Goal: Task Accomplishment & Management: Complete application form

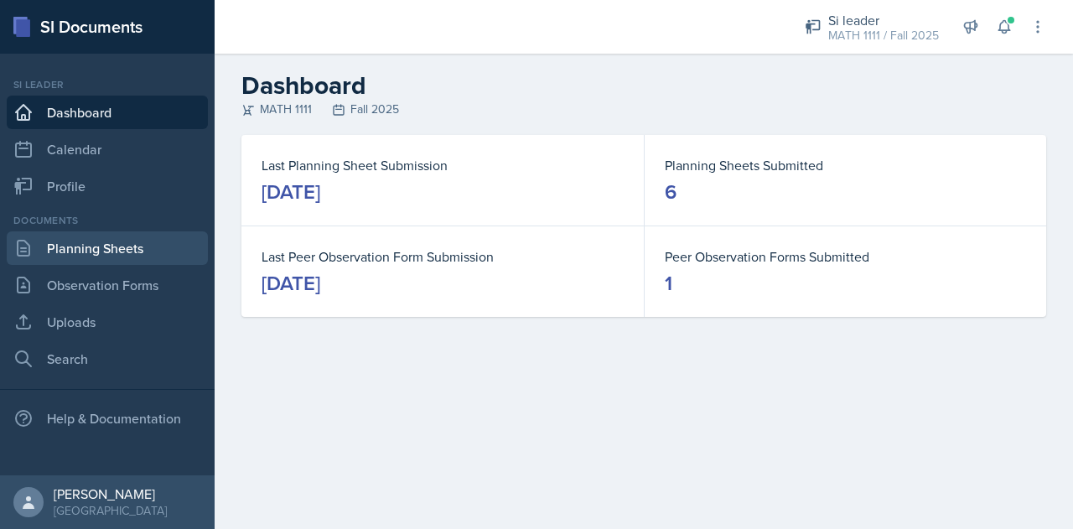
click at [115, 259] on link "Planning Sheets" at bounding box center [107, 248] width 201 height 34
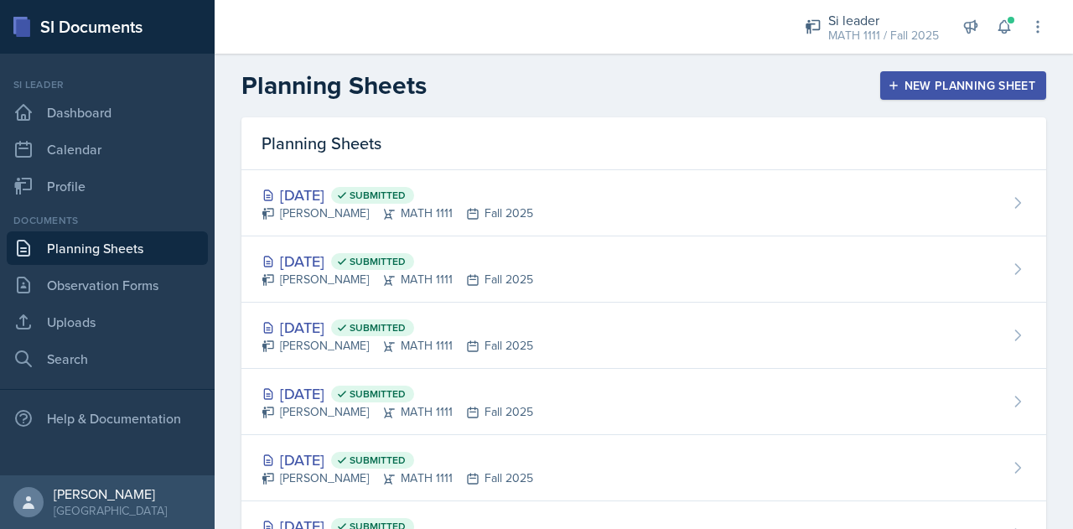
click at [918, 80] on div "New Planning Sheet" at bounding box center [963, 85] width 144 height 13
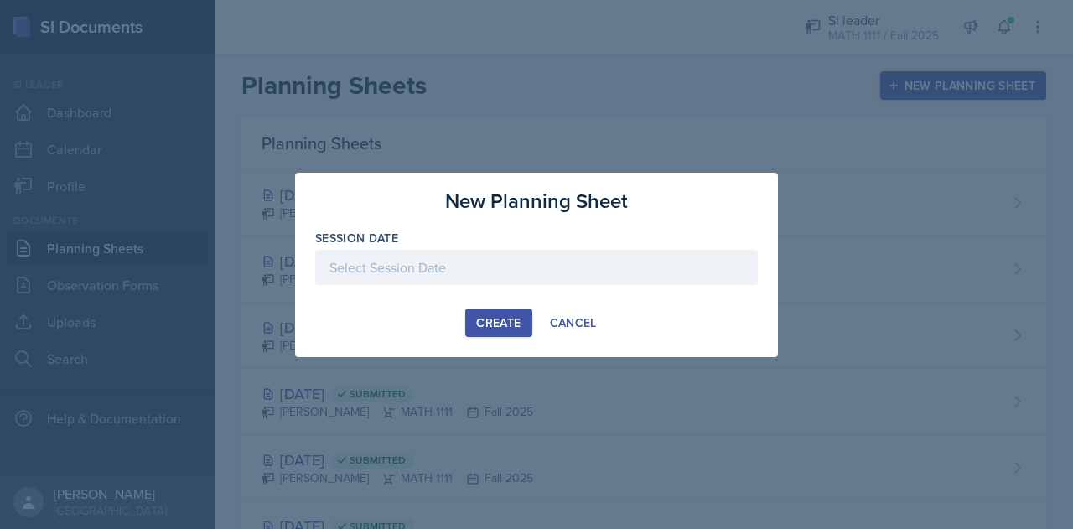
click at [595, 271] on div at bounding box center [536, 267] width 442 height 35
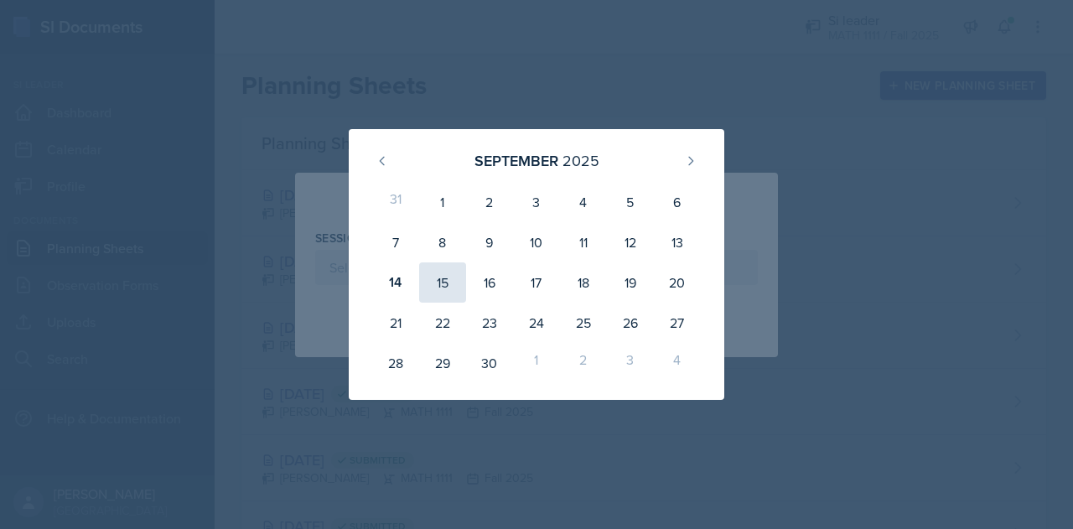
click at [441, 292] on div "15" at bounding box center [442, 282] width 47 height 40
type input "[DATE]"
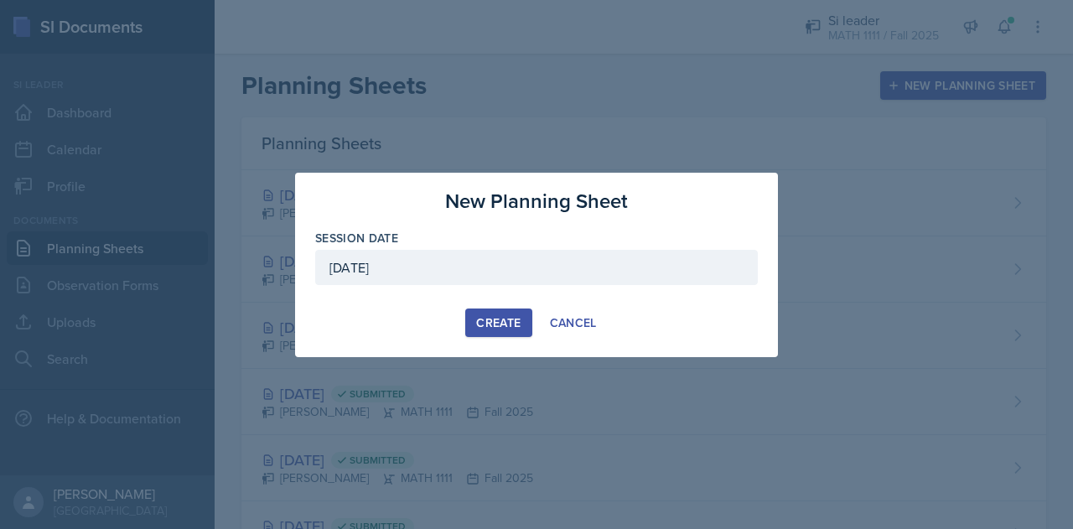
click at [498, 320] on div "Create" at bounding box center [498, 322] width 44 height 13
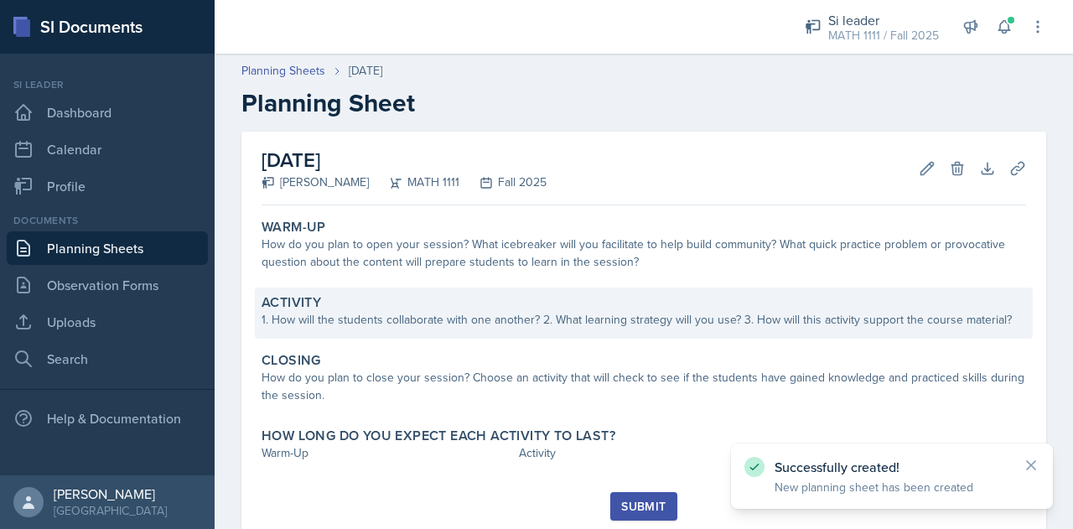
click at [467, 311] on div "1. How will the students collaborate with one another? 2. What learning strateg…" at bounding box center [643, 320] width 764 height 18
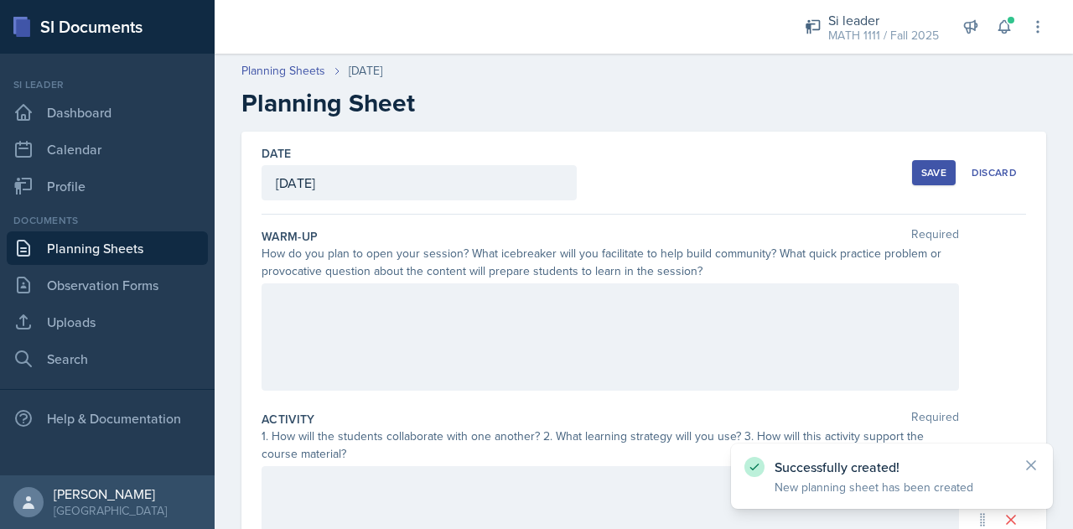
click at [466, 311] on div at bounding box center [609, 336] width 697 height 107
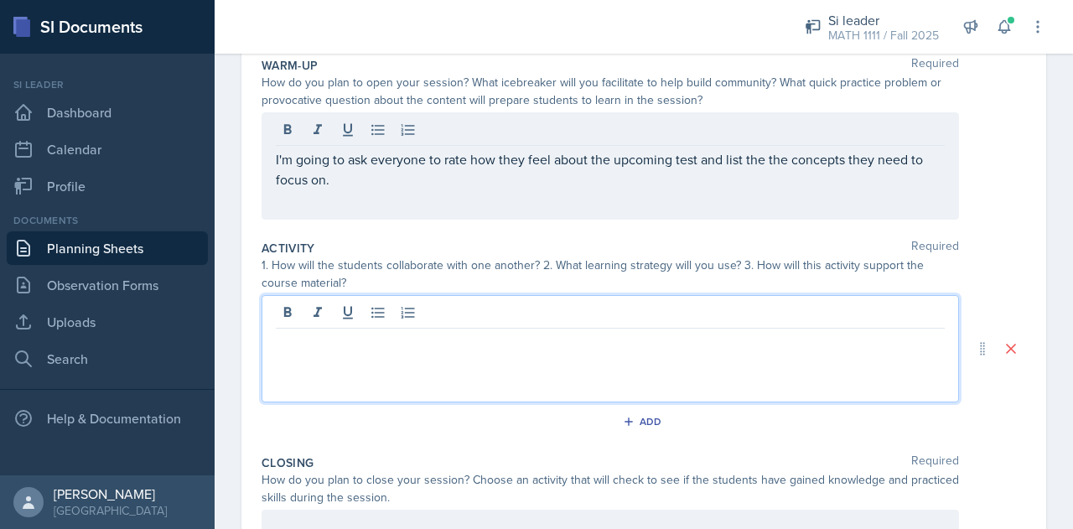
scroll to position [199, 0]
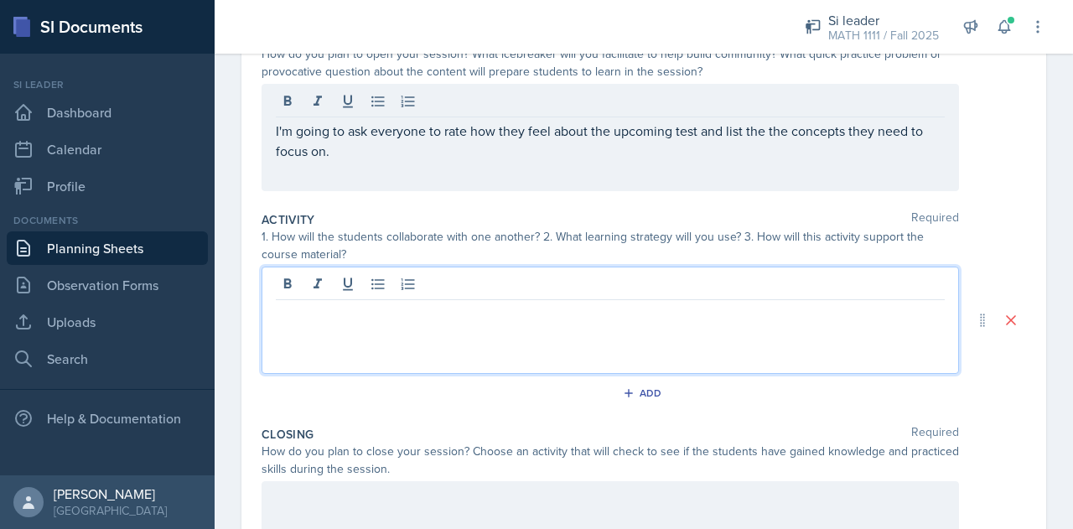
click at [439, 310] on p at bounding box center [610, 313] width 669 height 20
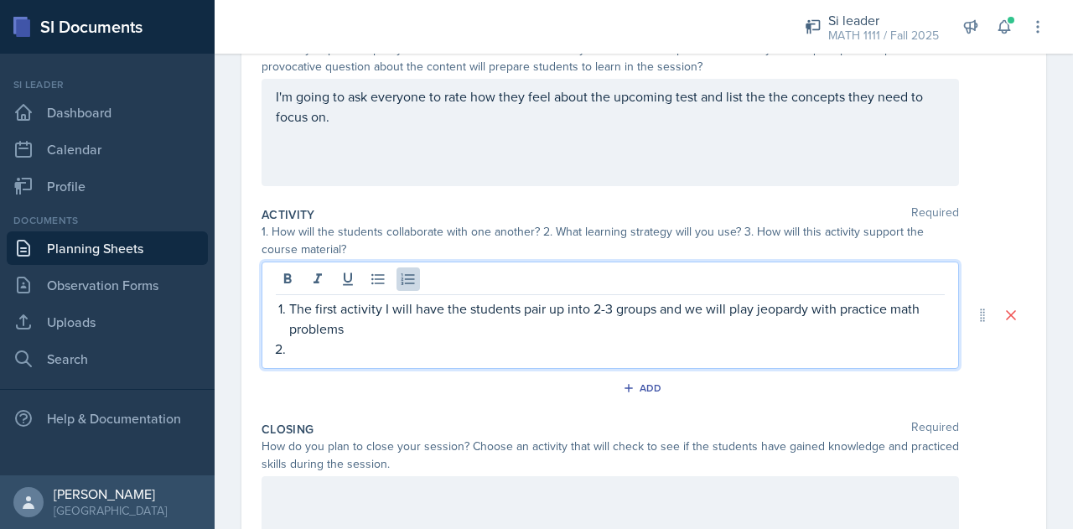
scroll to position [204, 0]
click at [290, 349] on p "I will have the students" at bounding box center [616, 349] width 655 height 20
click at [576, 348] on p "For the second activity I will have the students" at bounding box center [616, 349] width 655 height 20
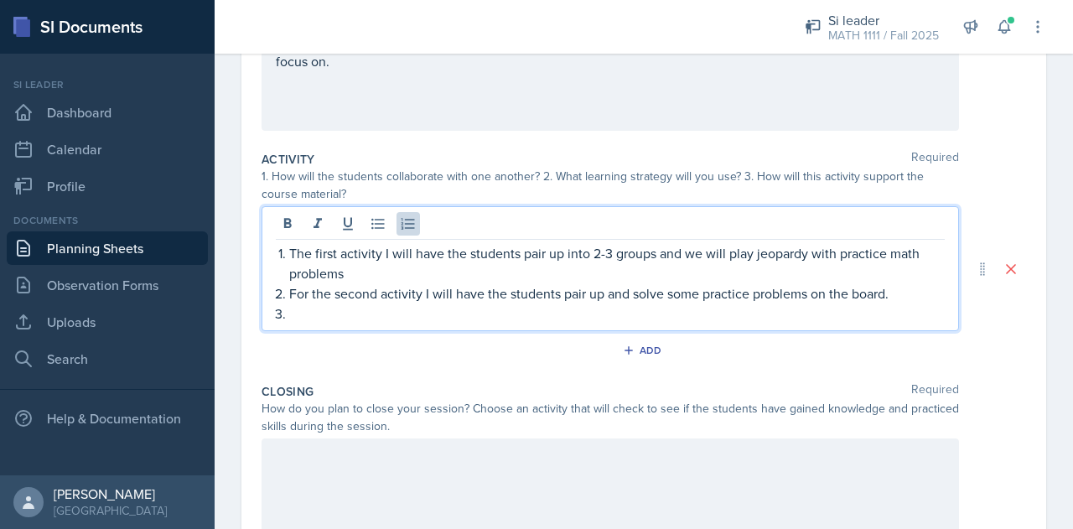
scroll to position [261, 0]
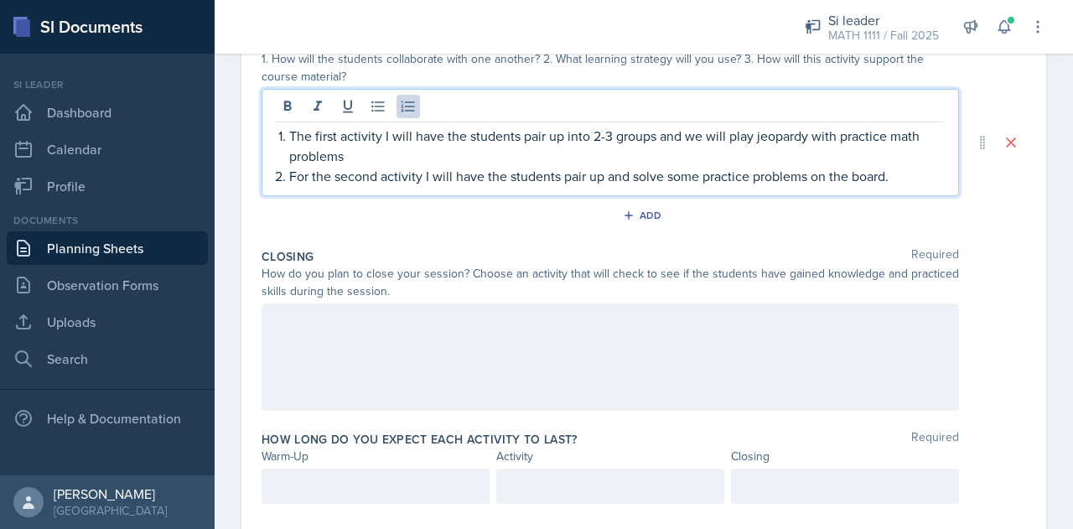
click at [474, 334] on div at bounding box center [609, 356] width 697 height 107
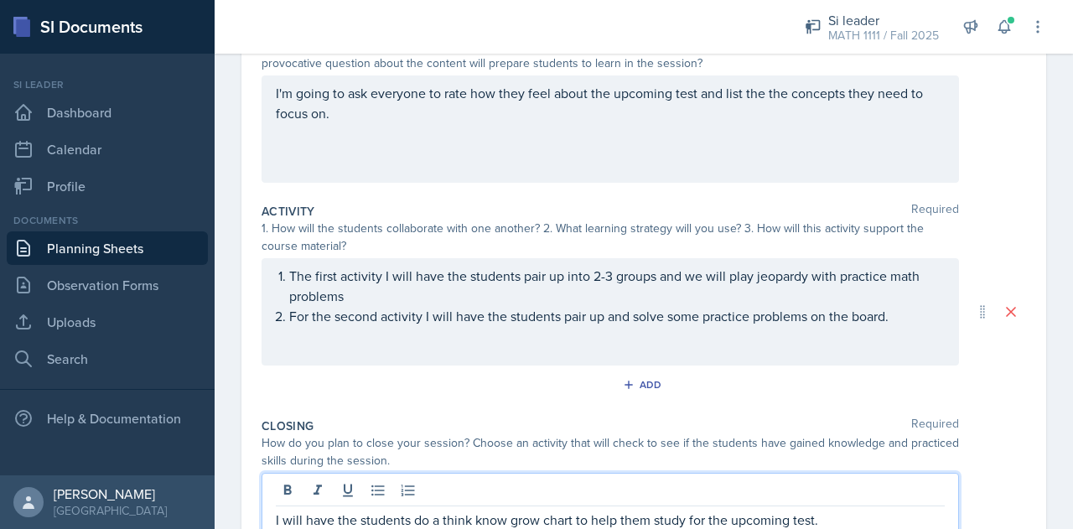
scroll to position [237, 0]
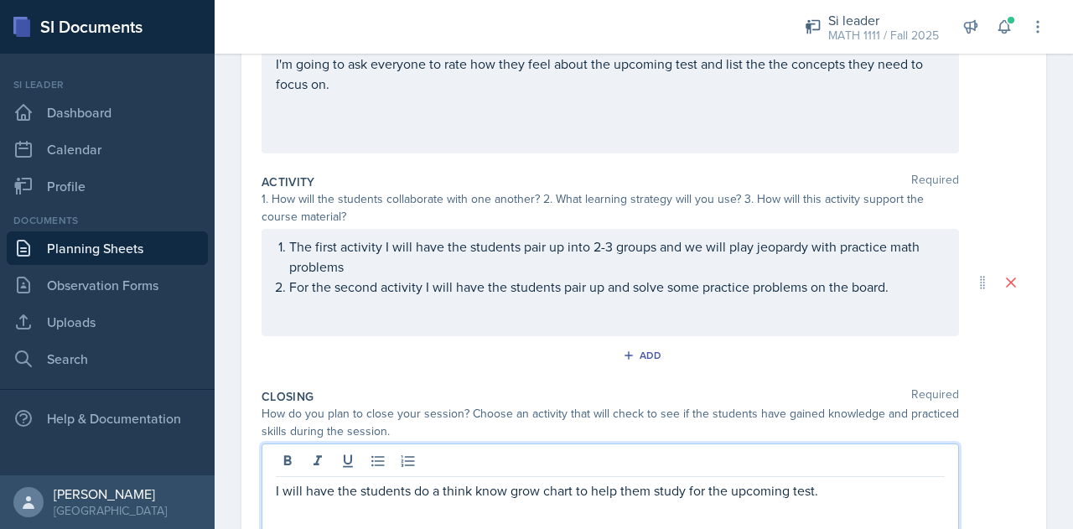
click at [908, 297] on p "For the second activity I will have the students pair up and solve some practic…" at bounding box center [616, 287] width 655 height 20
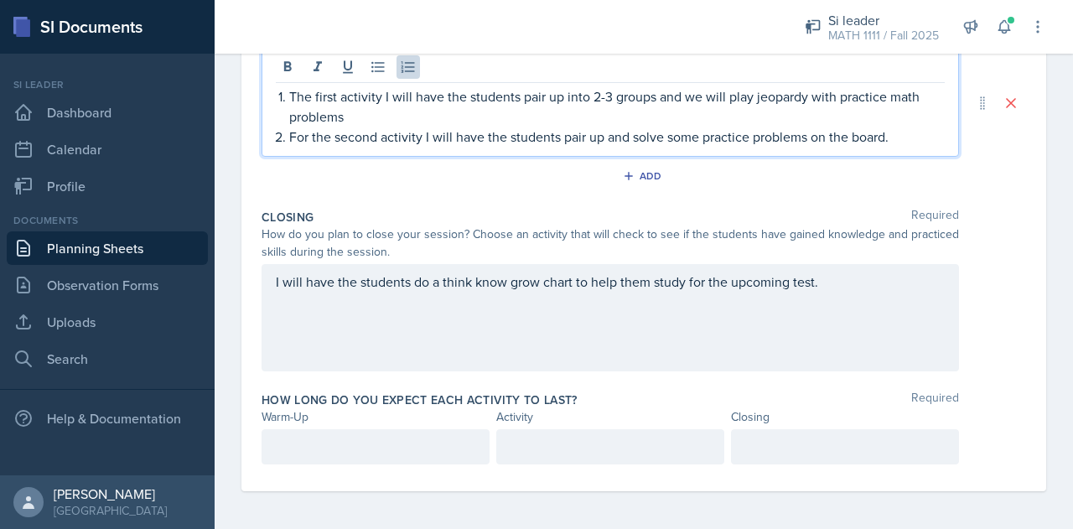
scroll to position [446, 0]
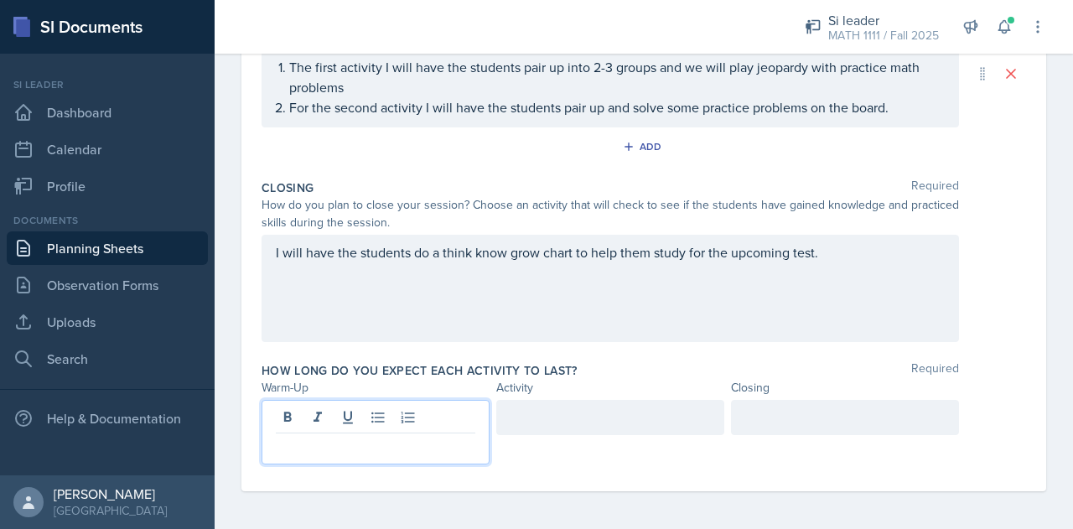
click at [447, 438] on p at bounding box center [375, 447] width 199 height 20
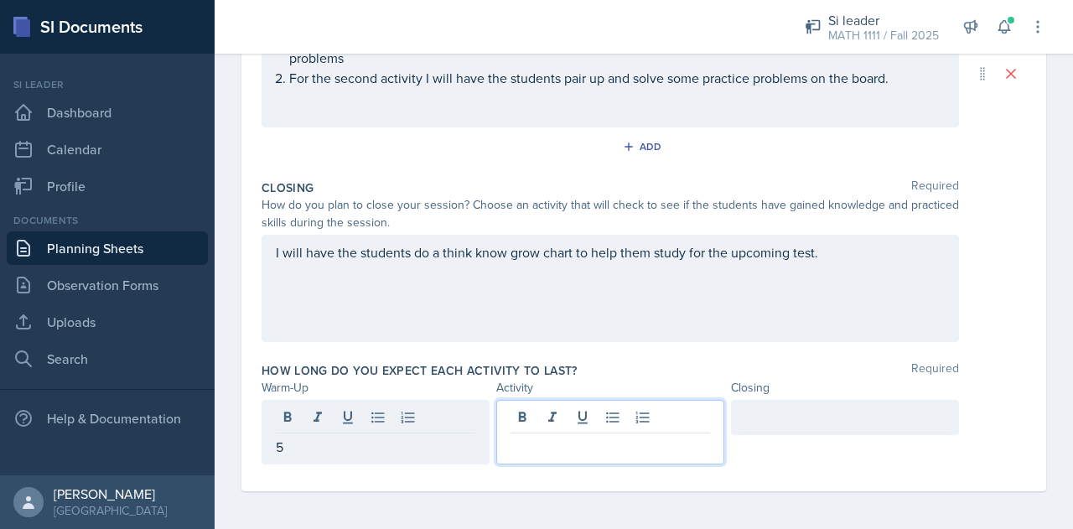
click at [549, 414] on div at bounding box center [610, 432] width 228 height 65
click at [799, 413] on div at bounding box center [845, 417] width 228 height 35
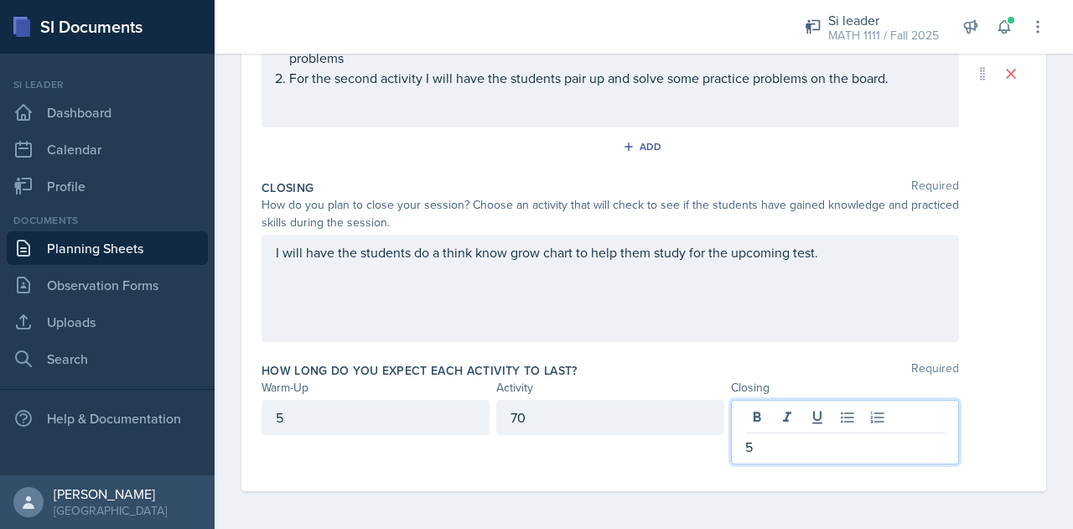
scroll to position [0, 0]
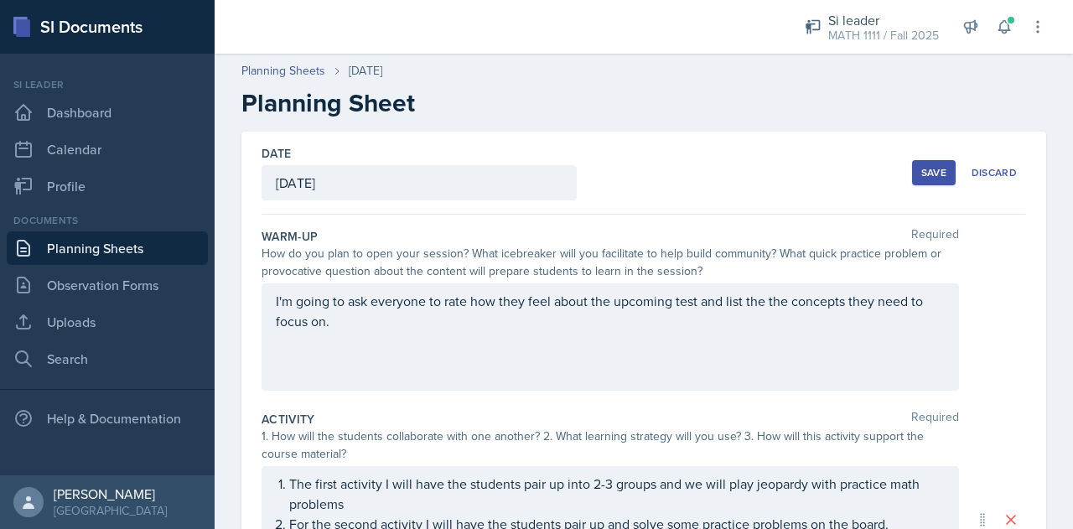
click at [912, 180] on button "Save" at bounding box center [934, 172] width 44 height 25
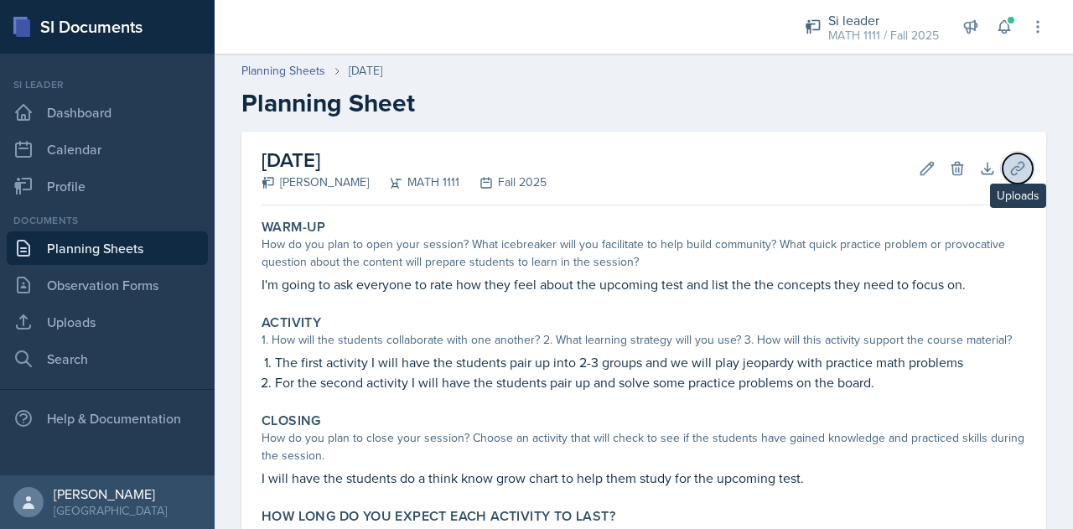
click at [1015, 172] on button "Uploads" at bounding box center [1017, 168] width 30 height 30
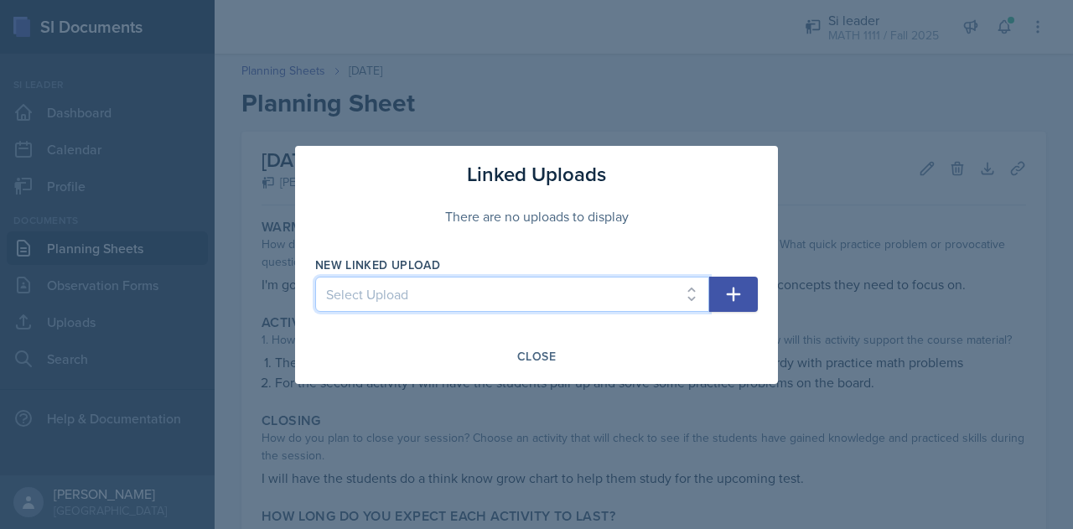
click at [634, 302] on select "Select Upload Inequalitites Slope WKST Slope Linear Equations [DATE] Functions …" at bounding box center [512, 294] width 394 height 35
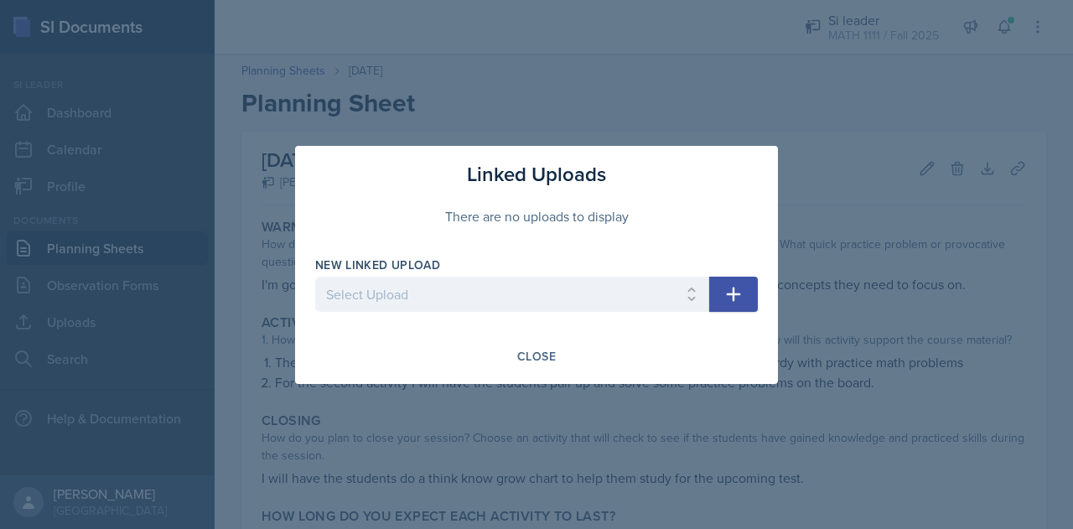
click at [849, 184] on div at bounding box center [536, 264] width 1073 height 529
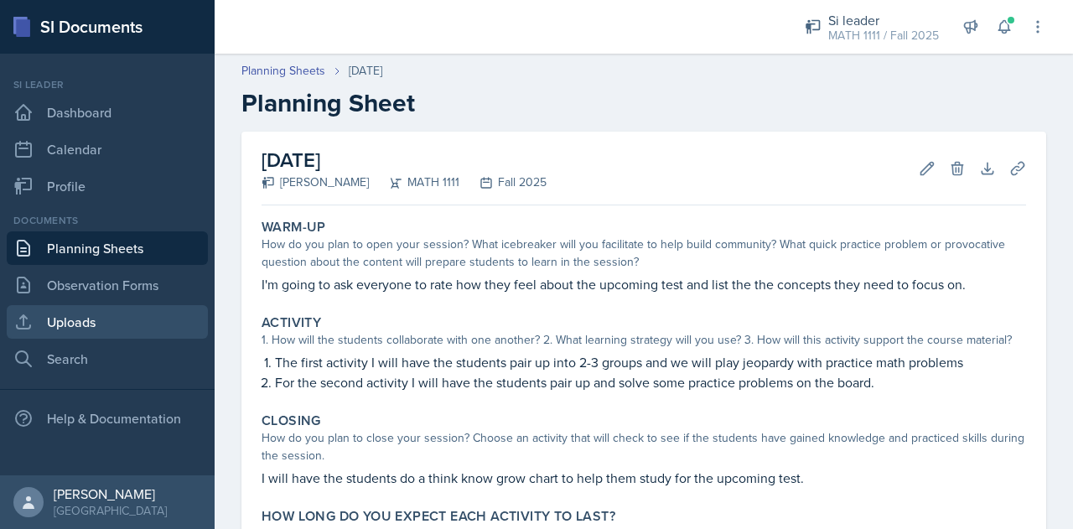
click at [38, 333] on link "Uploads" at bounding box center [107, 322] width 201 height 34
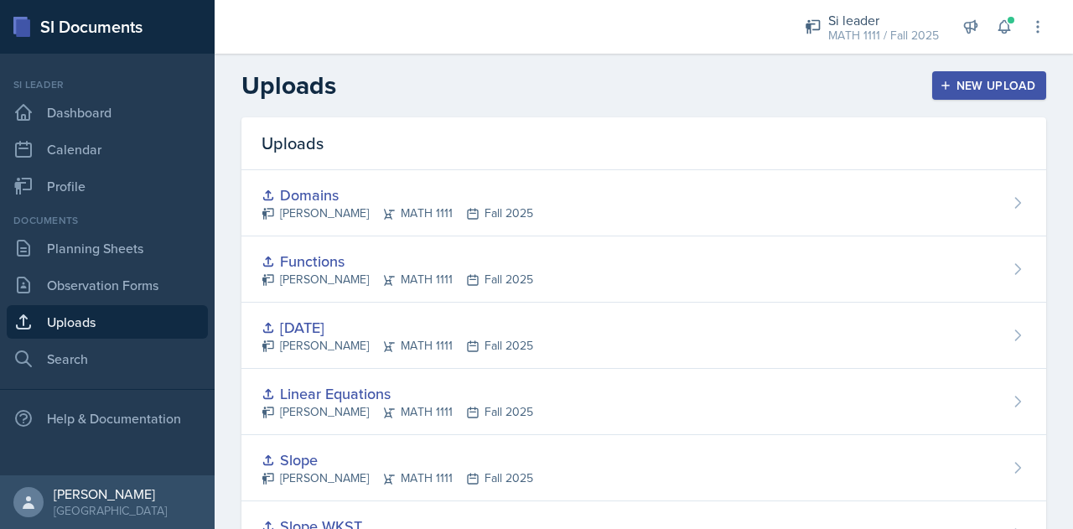
click at [964, 97] on button "New Upload" at bounding box center [989, 85] width 115 height 28
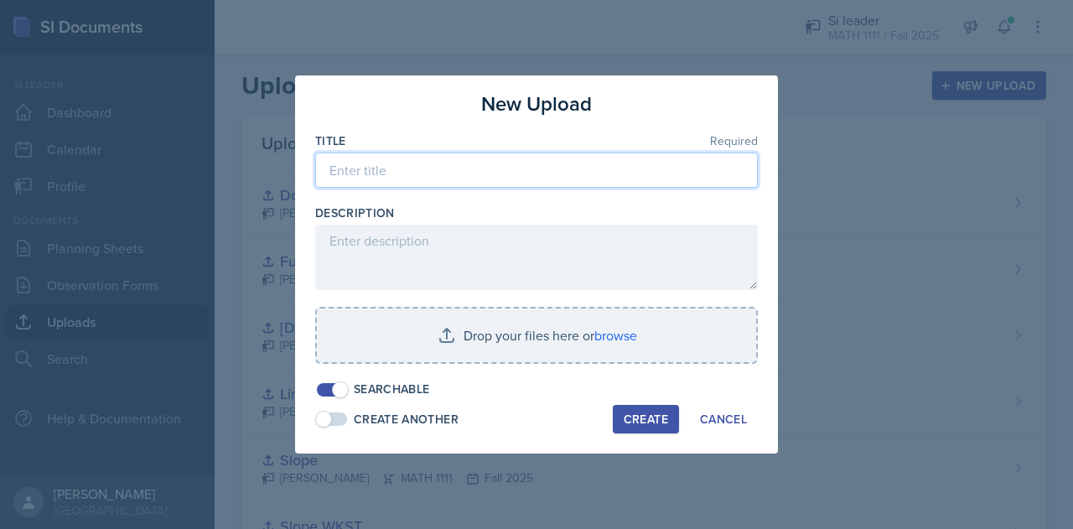
click at [494, 185] on input at bounding box center [536, 170] width 442 height 35
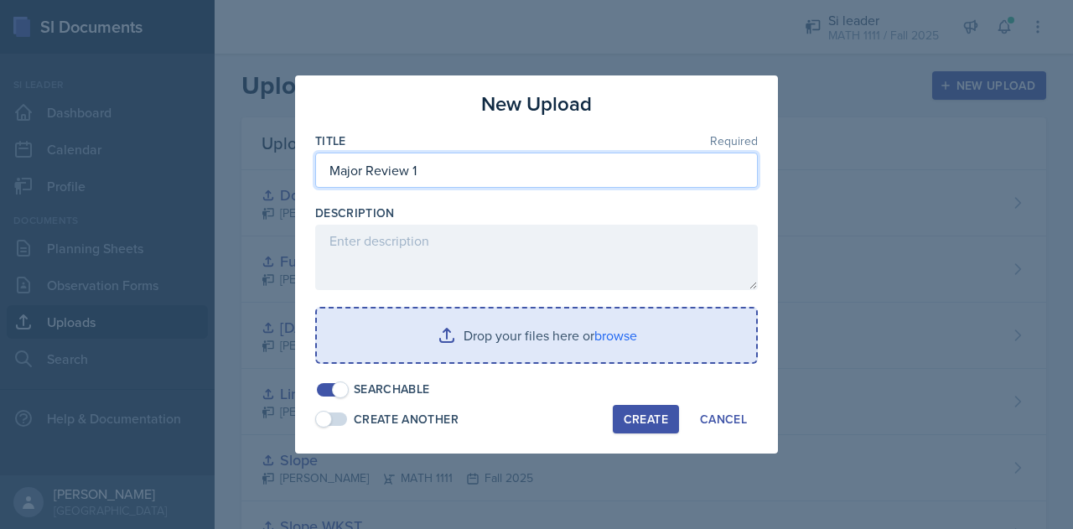
type input "Major Review 1"
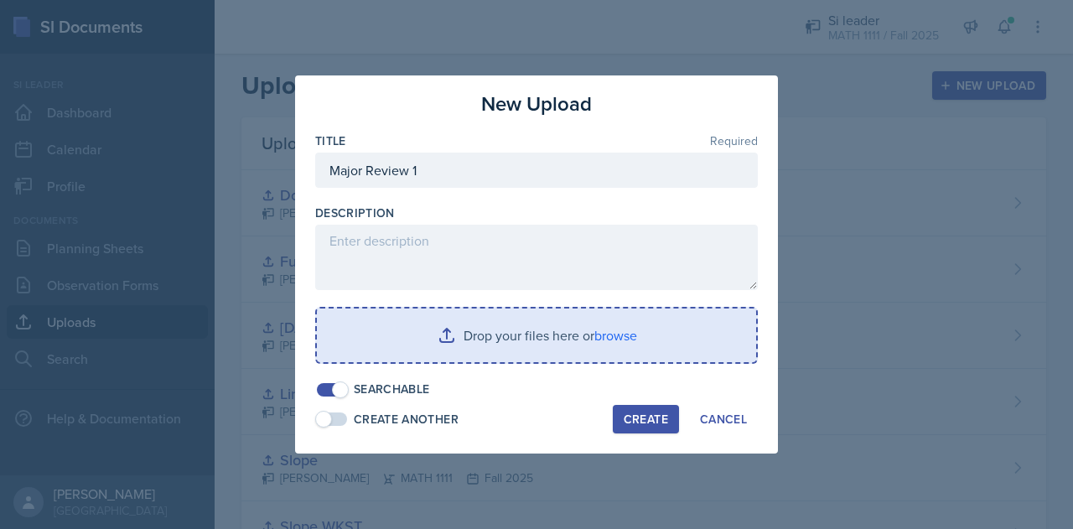
click at [504, 348] on input "file" at bounding box center [536, 335] width 439 height 54
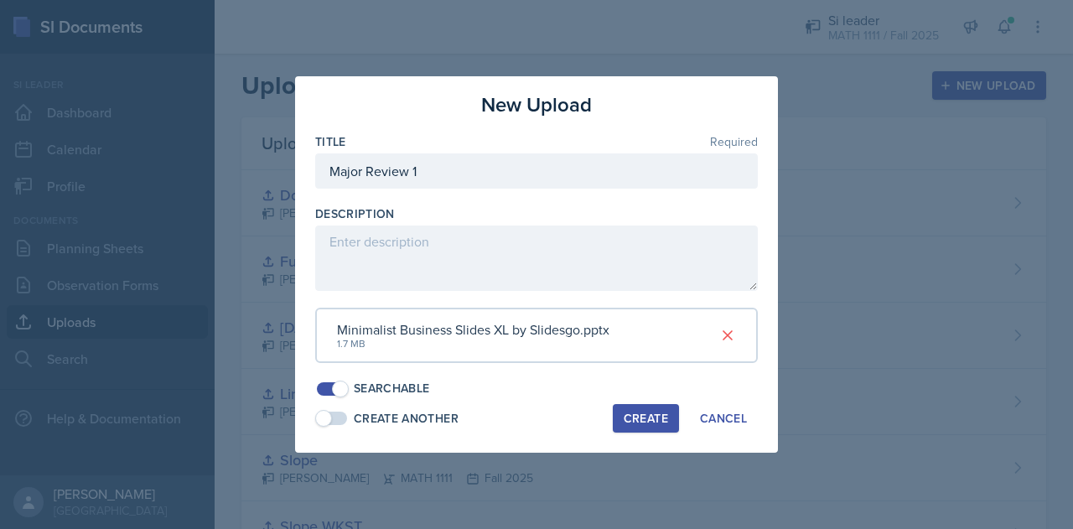
click at [665, 428] on button "Create" at bounding box center [646, 418] width 66 height 28
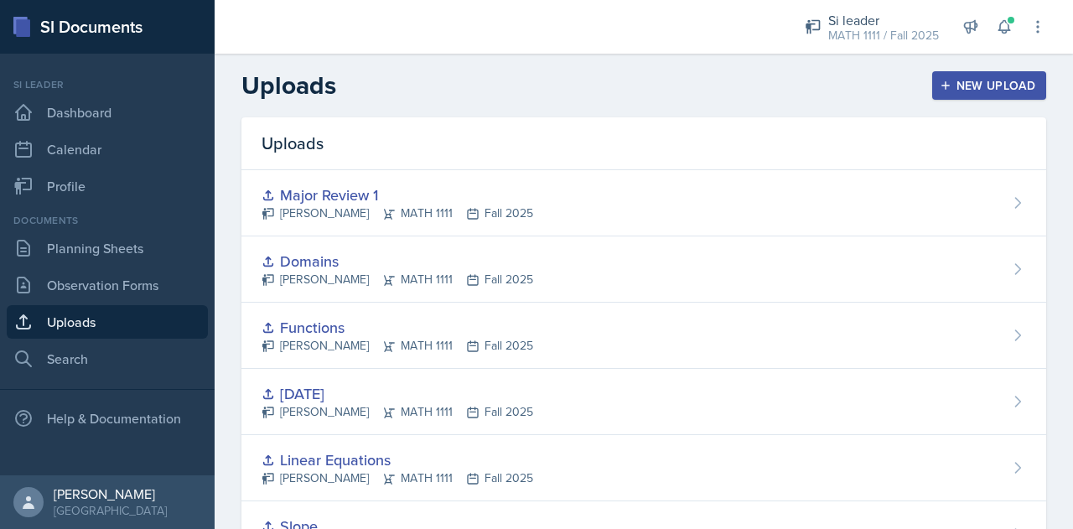
click at [139, 229] on div "Documents Planning Sheets Observation Forms Uploads Search" at bounding box center [107, 294] width 201 height 163
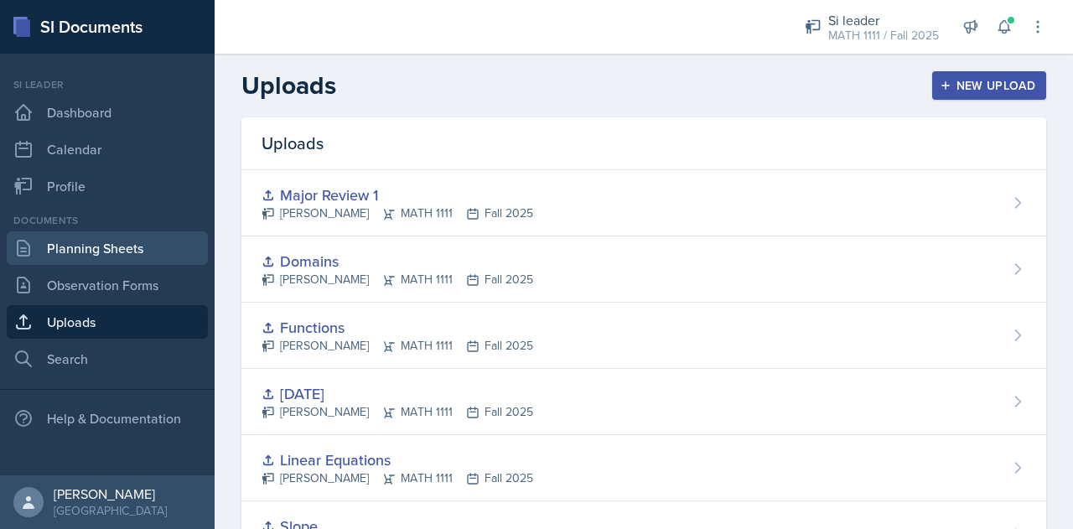
click at [142, 239] on link "Planning Sheets" at bounding box center [107, 248] width 201 height 34
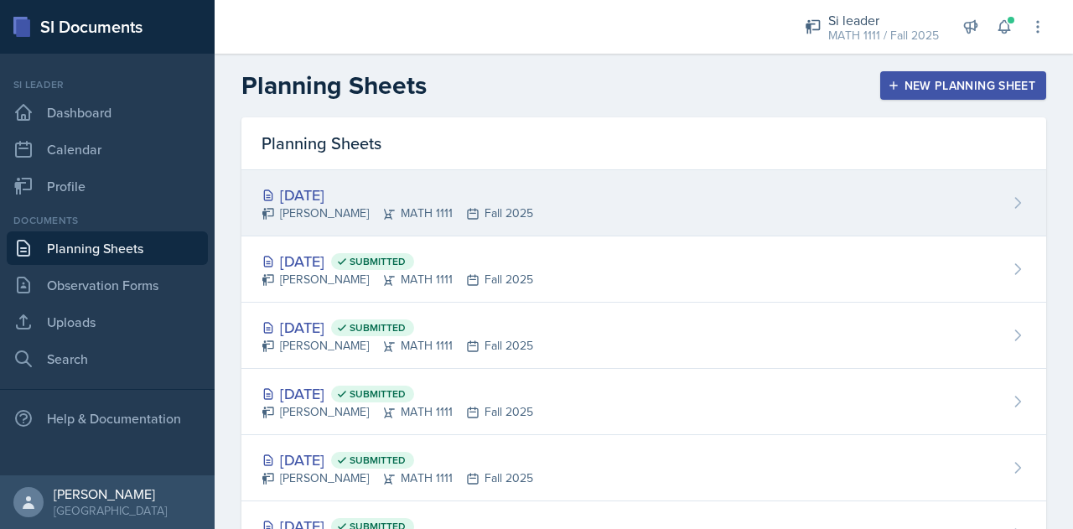
click at [742, 197] on div "[DATE] [PERSON_NAME] MATH 1111 Fall 2025" at bounding box center [643, 203] width 804 height 66
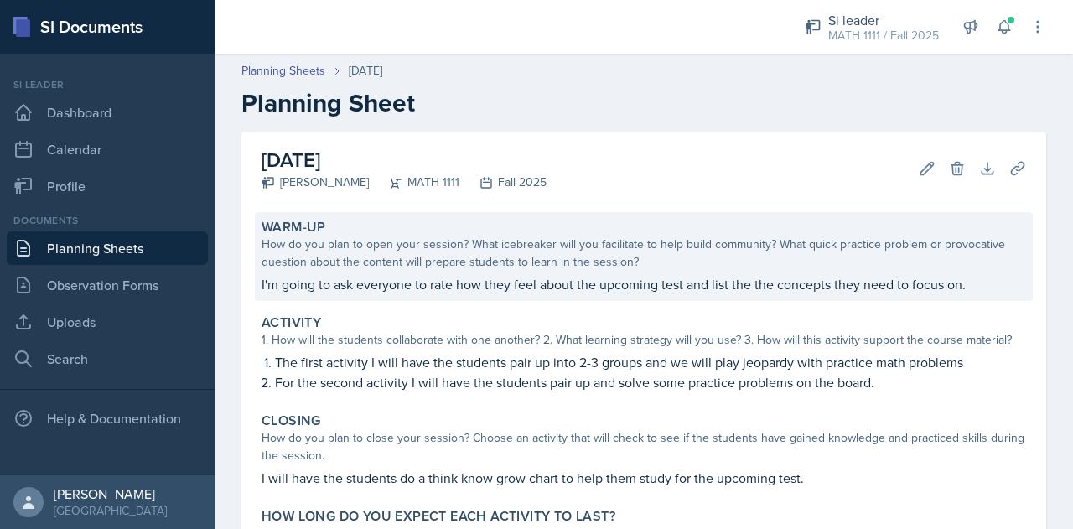
scroll to position [151, 0]
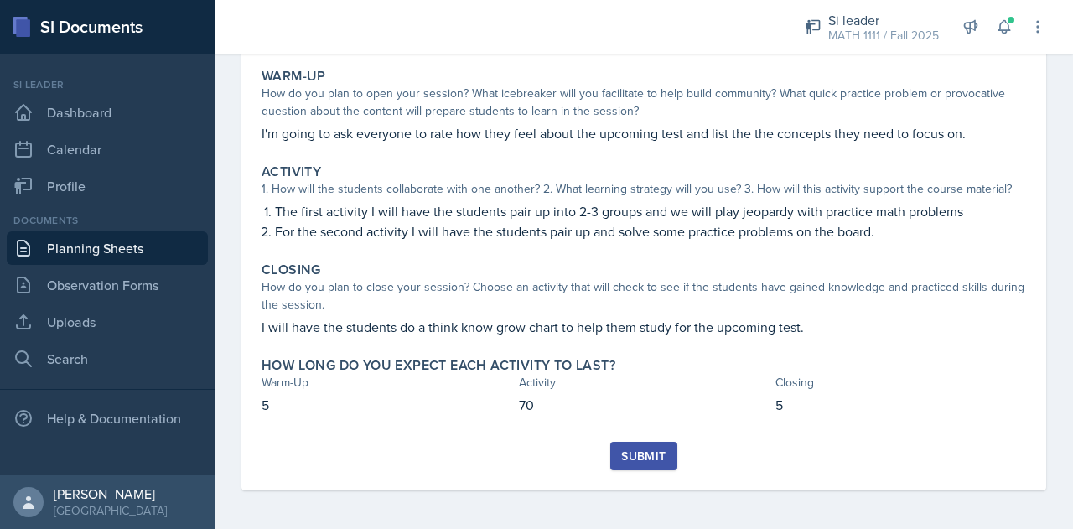
click at [652, 432] on div "Warm-Up How do you plan to open your session? What icebreaker will you facilita…" at bounding box center [643, 251] width 764 height 380
click at [652, 460] on div "Submit" at bounding box center [643, 455] width 44 height 13
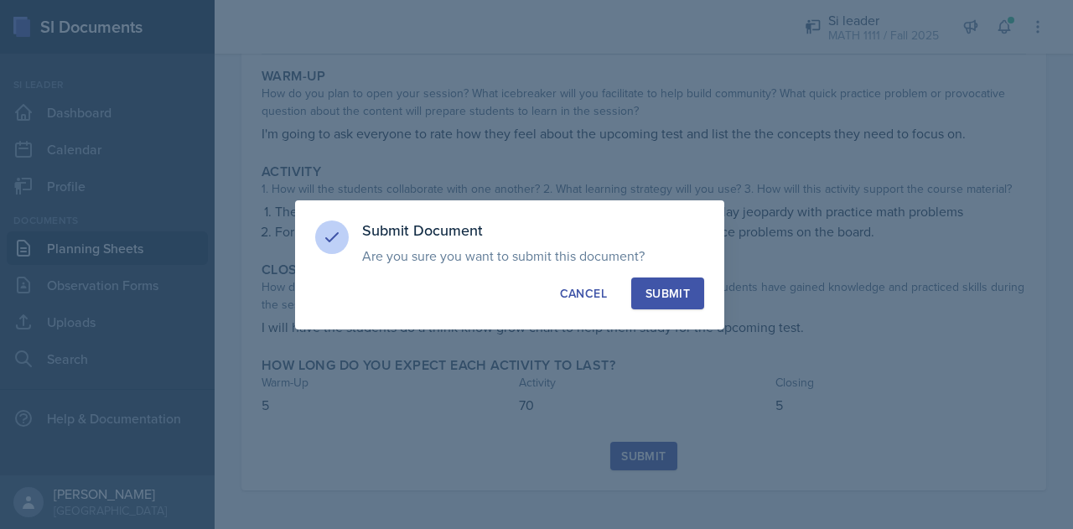
click at [658, 292] on div "Submit" at bounding box center [667, 293] width 44 height 17
